Goal: Register for event/course

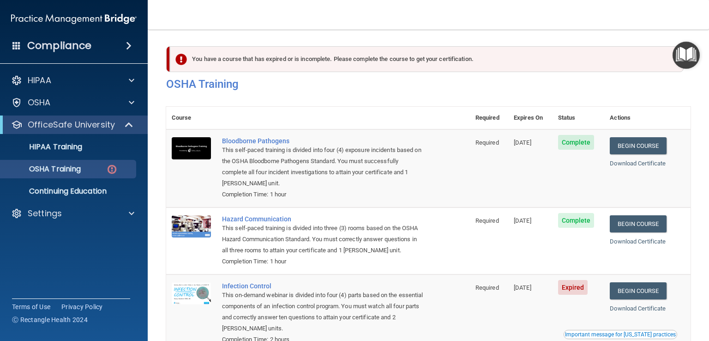
scroll to position [127, 0]
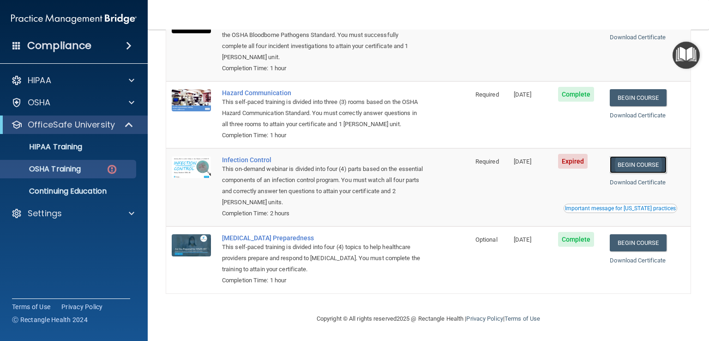
click at [649, 163] on link "Begin Course" at bounding box center [638, 164] width 56 height 17
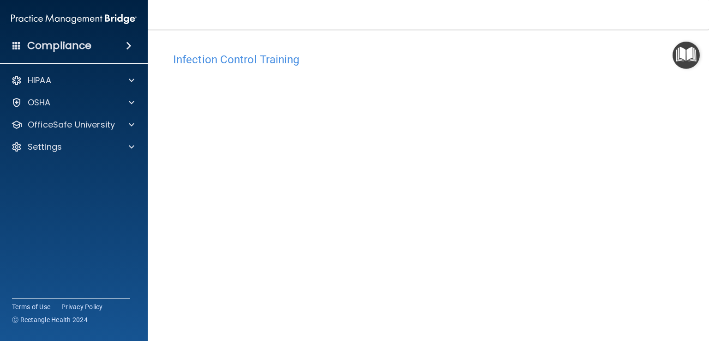
scroll to position [54, 0]
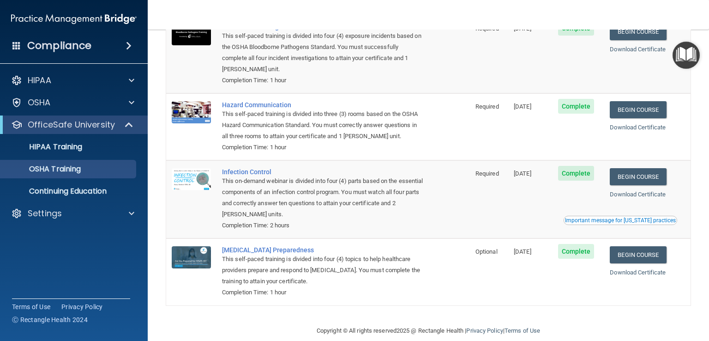
scroll to position [102, 0]
